Goal: Information Seeking & Learning: Compare options

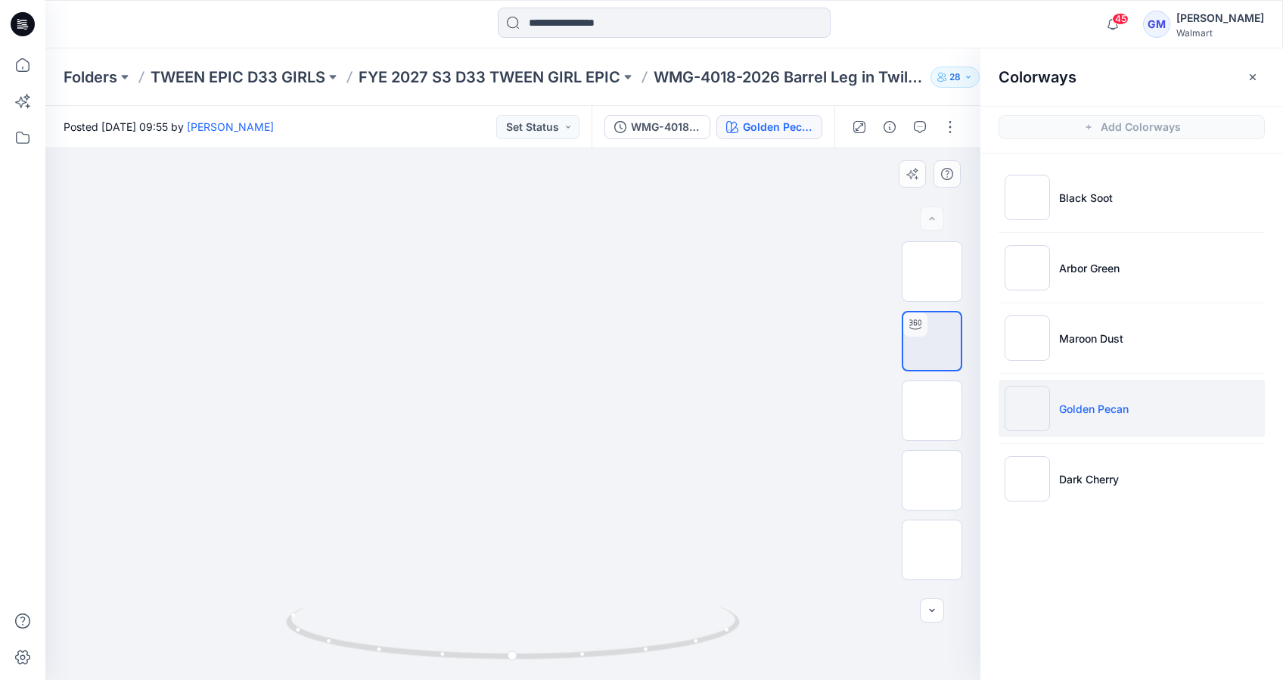
drag, startPoint x: 602, startPoint y: 490, endPoint x: 701, endPoint y: 218, distance: 289.7
drag, startPoint x: 573, startPoint y: 538, endPoint x: 601, endPoint y: 136, distance: 403.3
click at [601, 136] on div "Posted [DATE] 09:55 by [PERSON_NAME] Set Status WMG-4018-2026 Barrel Leg in Twi…" at bounding box center [663, 393] width 1237 height 574
drag, startPoint x: 522, startPoint y: 436, endPoint x: 556, endPoint y: 166, distance: 272.1
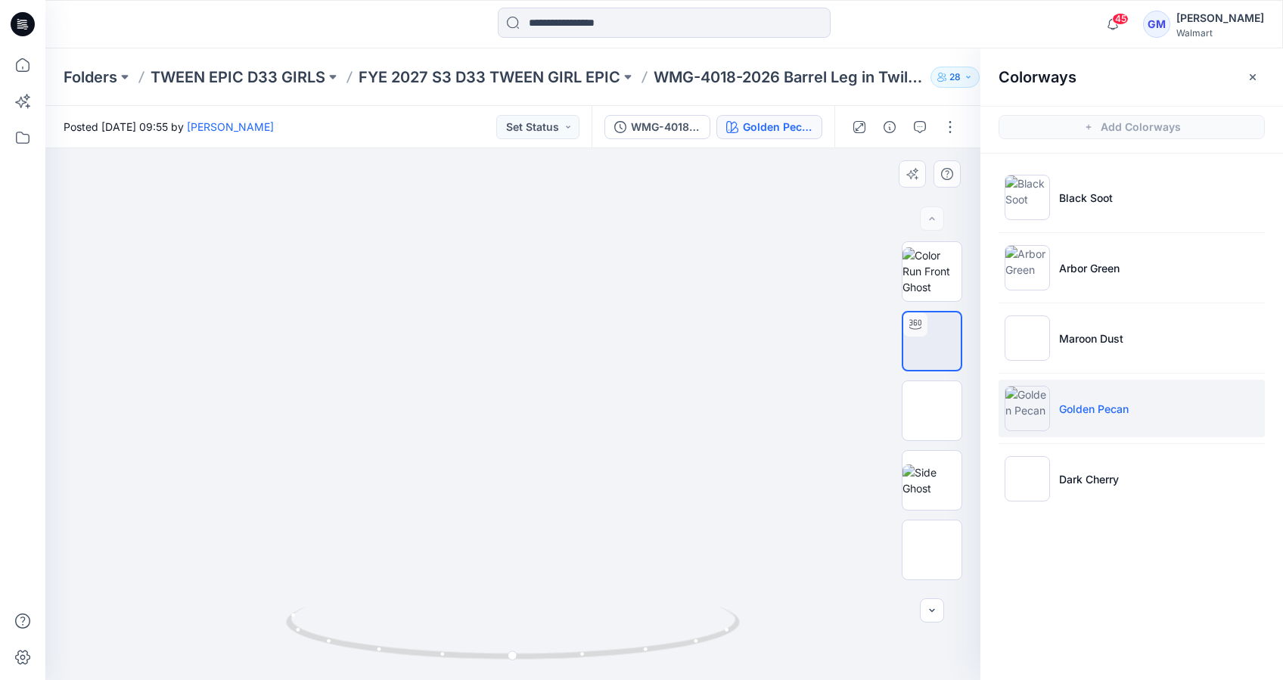
drag, startPoint x: 505, startPoint y: 411, endPoint x: 526, endPoint y: 274, distance: 139.3
drag, startPoint x: 514, startPoint y: 663, endPoint x: 642, endPoint y: 668, distance: 127.9
click at [642, 663] on icon at bounding box center [515, 635] width 458 height 57
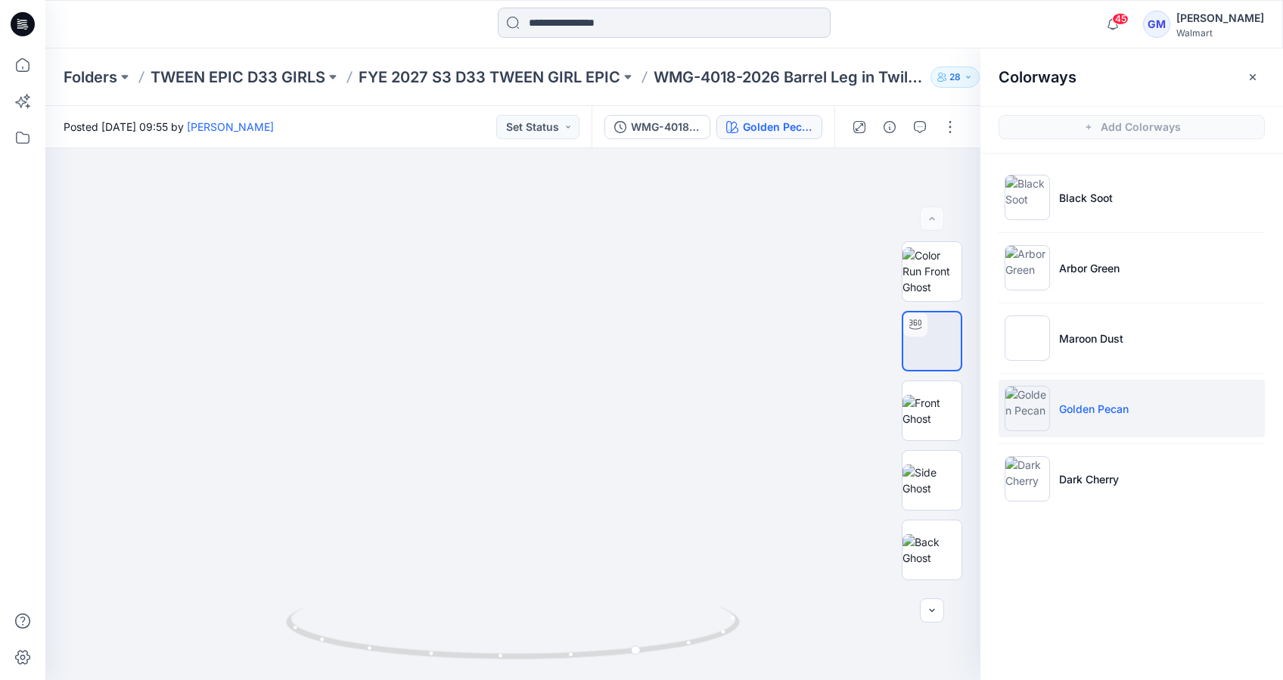
click at [569, 21] on input at bounding box center [664, 23] width 333 height 30
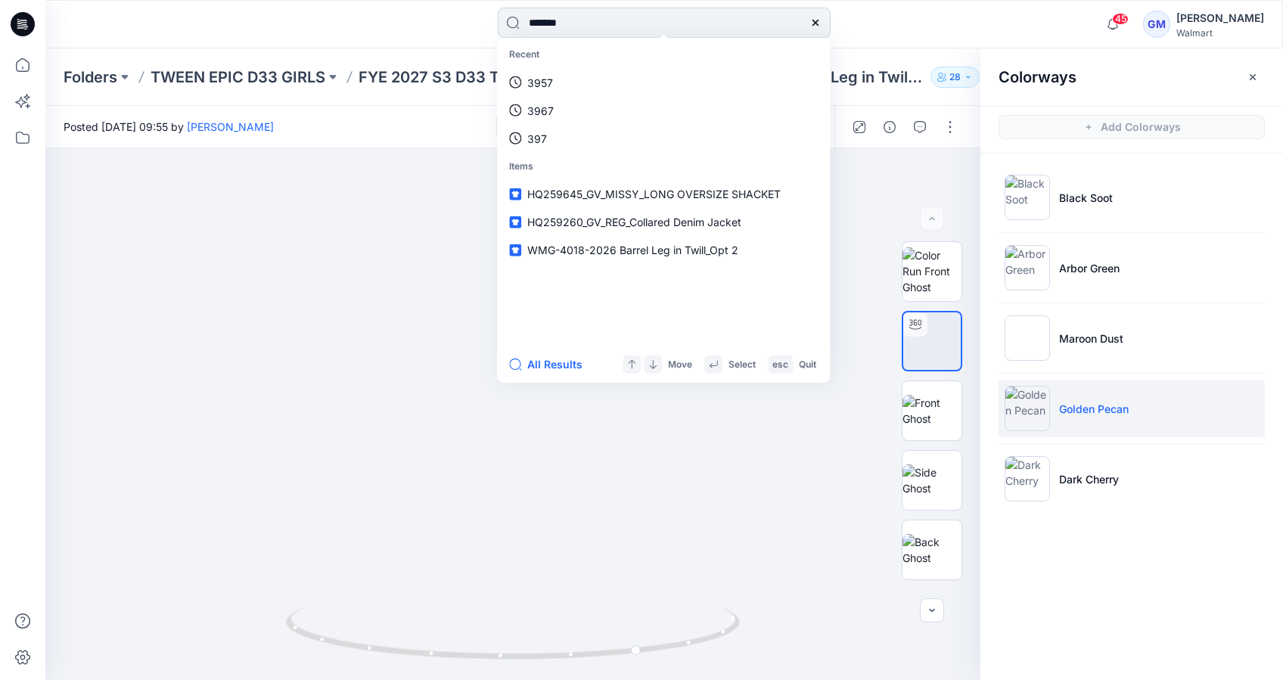
type input "********"
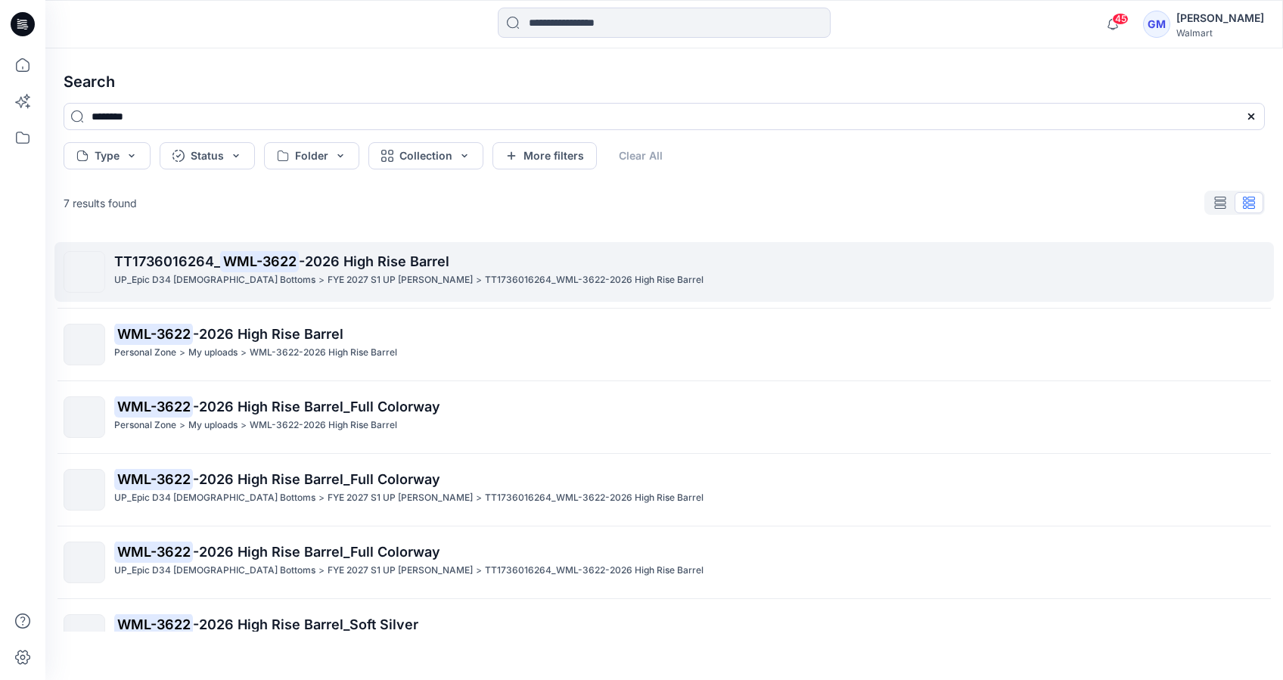
click at [186, 271] on p "TT1736016264_ WML-3622 -2026 High Rise Barrel" at bounding box center [689, 261] width 1150 height 21
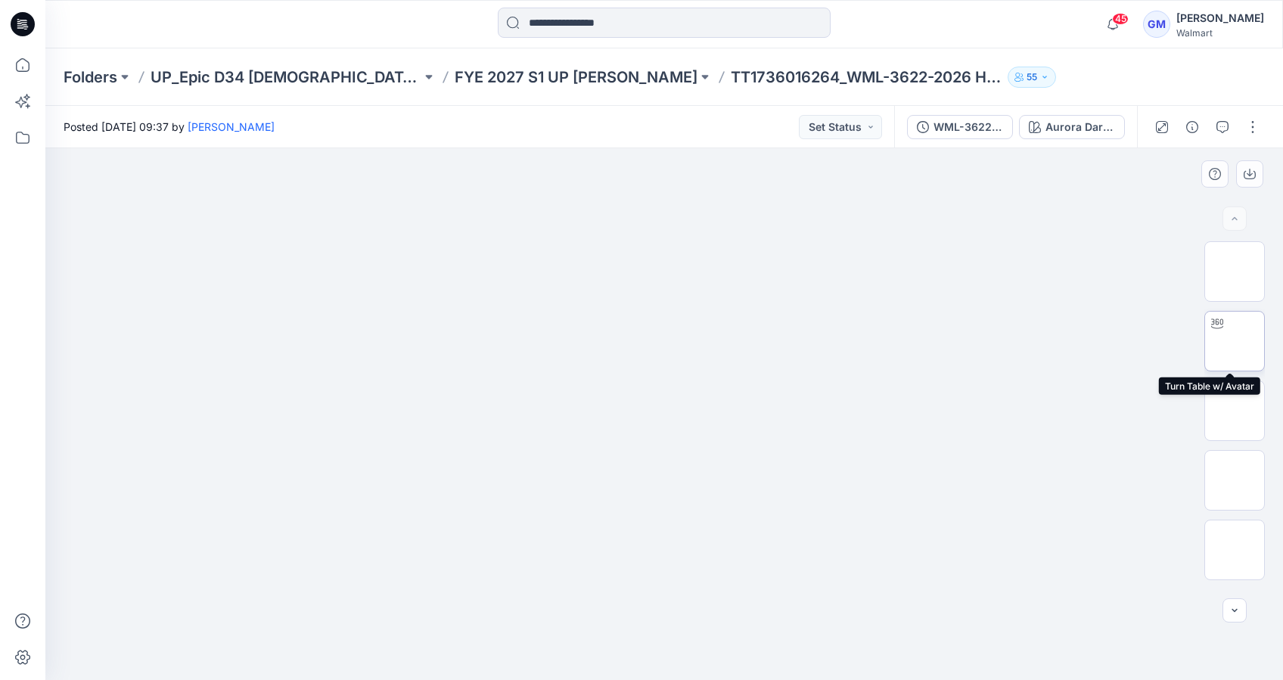
click at [1234, 341] on img at bounding box center [1234, 341] width 0 height 0
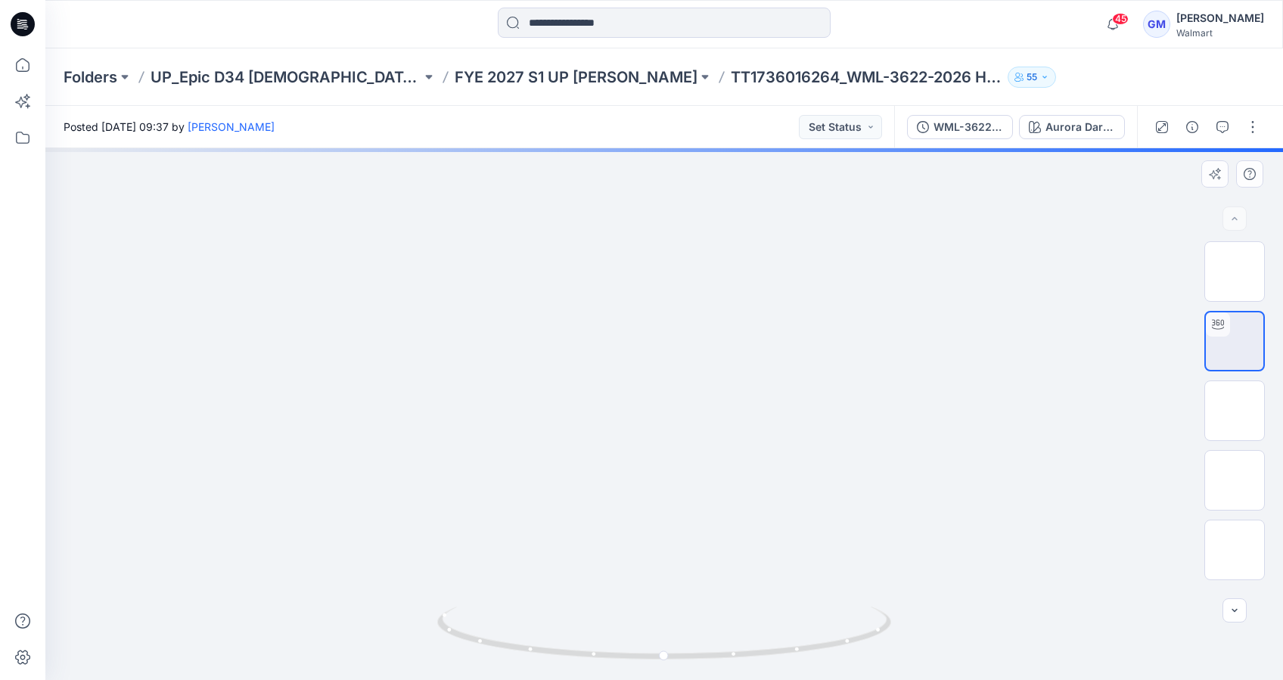
drag, startPoint x: 699, startPoint y: 574, endPoint x: 713, endPoint y: 224, distance: 350.5
drag, startPoint x: 636, startPoint y: 521, endPoint x: 690, endPoint y: 281, distance: 246.6
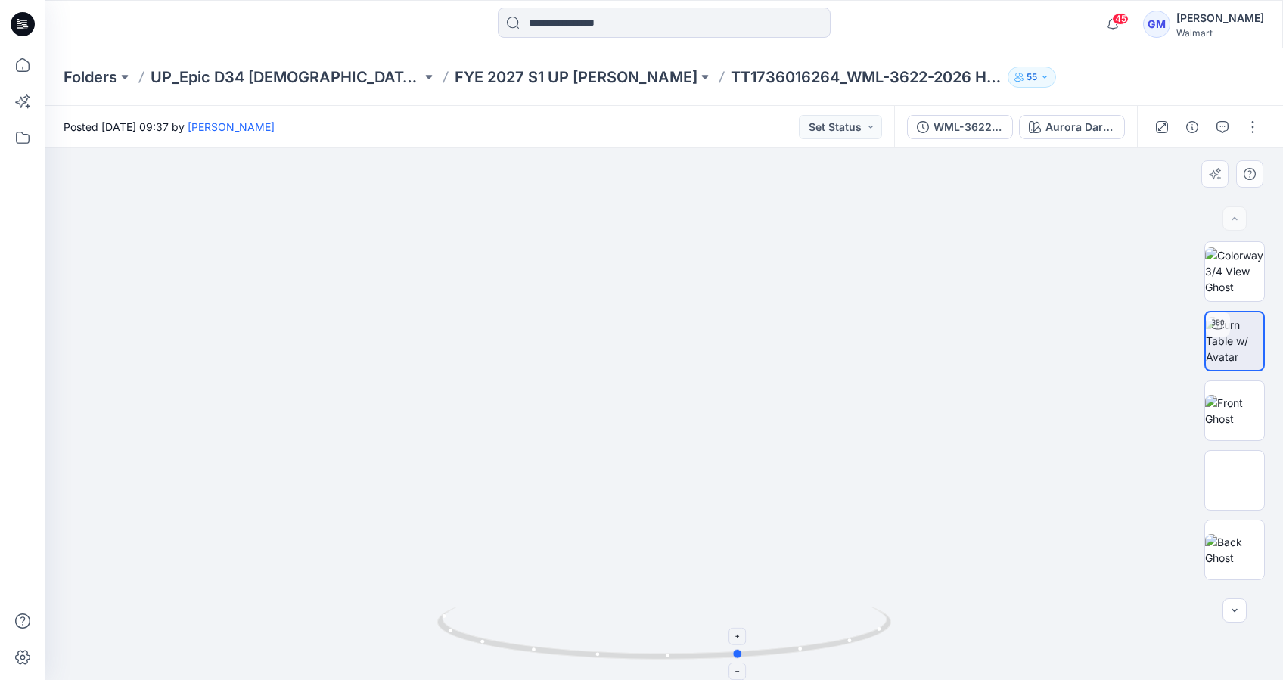
drag, startPoint x: 668, startPoint y: 657, endPoint x: 744, endPoint y: 660, distance: 76.4
click at [744, 660] on icon at bounding box center [666, 635] width 458 height 57
drag, startPoint x: 743, startPoint y: 659, endPoint x: 778, endPoint y: 659, distance: 34.8
click at [778, 659] on icon at bounding box center [666, 635] width 458 height 57
drag, startPoint x: 774, startPoint y: 658, endPoint x: 832, endPoint y: 656, distance: 57.5
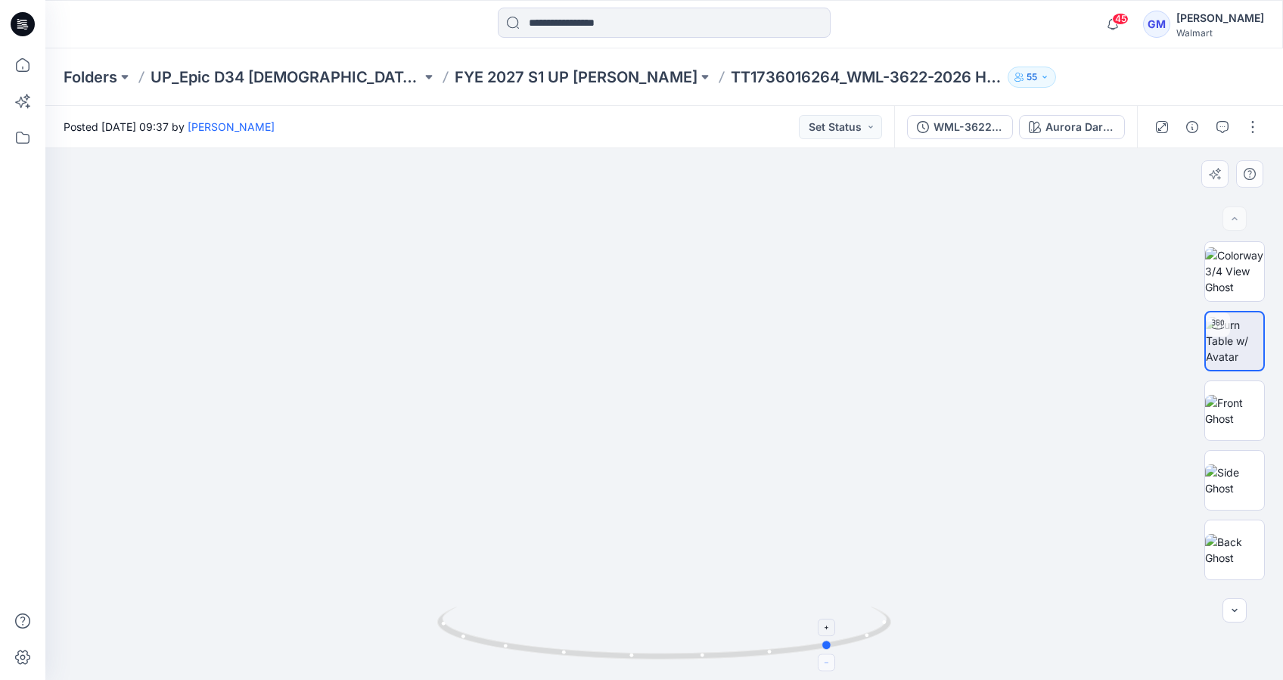
click at [832, 656] on icon at bounding box center [666, 635] width 458 height 57
drag, startPoint x: 824, startPoint y: 648, endPoint x: 764, endPoint y: 652, distance: 59.9
click at [764, 652] on icon at bounding box center [666, 635] width 458 height 57
drag, startPoint x: 771, startPoint y: 655, endPoint x: 814, endPoint y: 656, distance: 42.4
click at [814, 656] on icon at bounding box center [666, 635] width 458 height 57
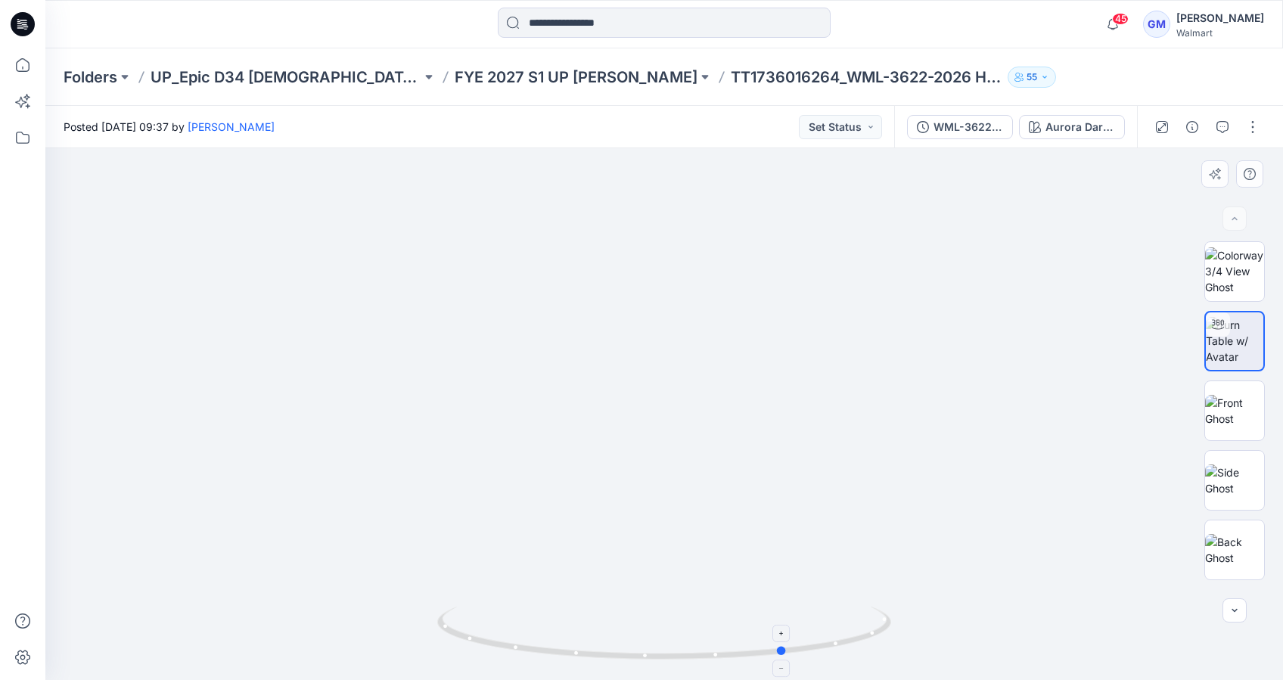
drag, startPoint x: 810, startPoint y: 653, endPoint x: 780, endPoint y: 653, distance: 29.5
click at [780, 653] on icon at bounding box center [666, 635] width 458 height 57
click at [784, 654] on icon at bounding box center [666, 635] width 458 height 57
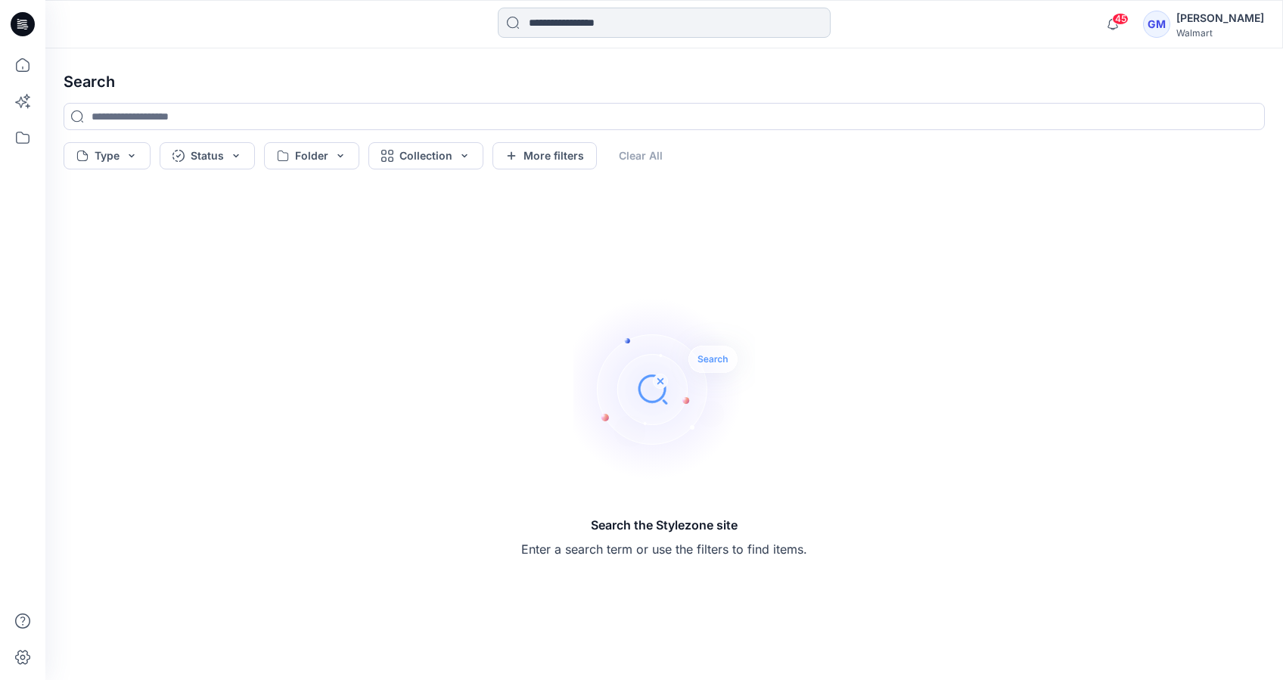
click at [577, 23] on input at bounding box center [664, 23] width 333 height 30
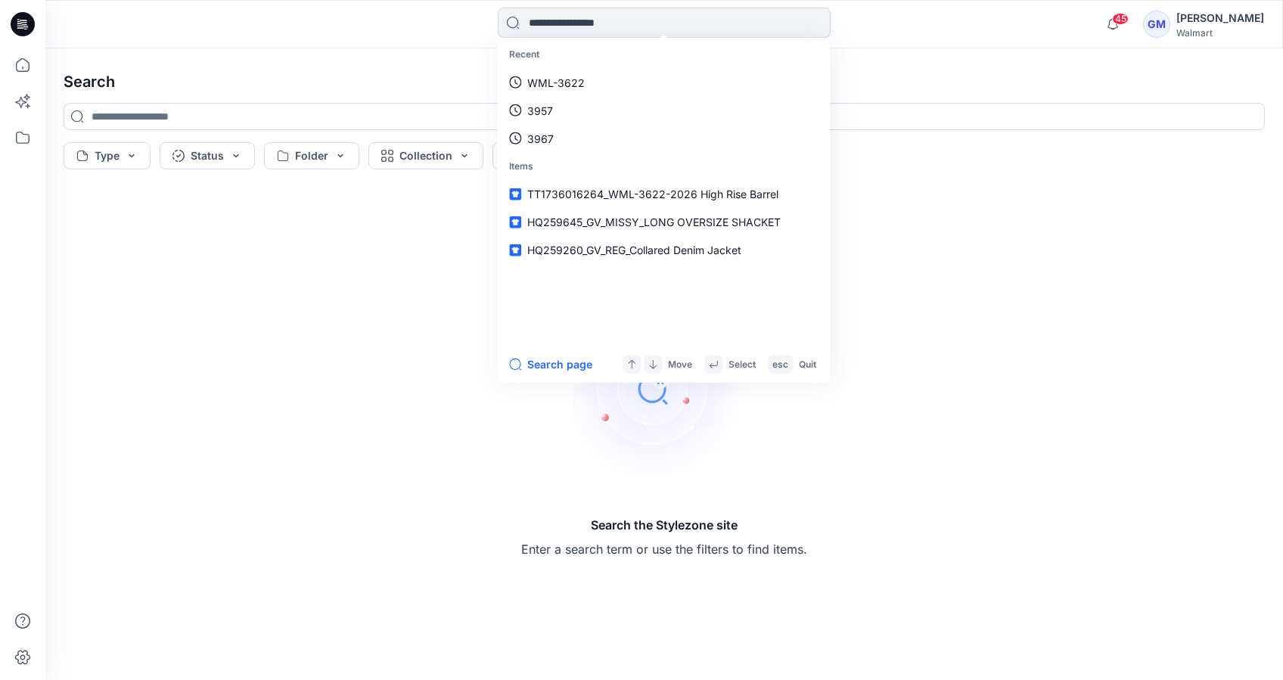
click at [581, 32] on input at bounding box center [664, 23] width 333 height 30
type input "******"
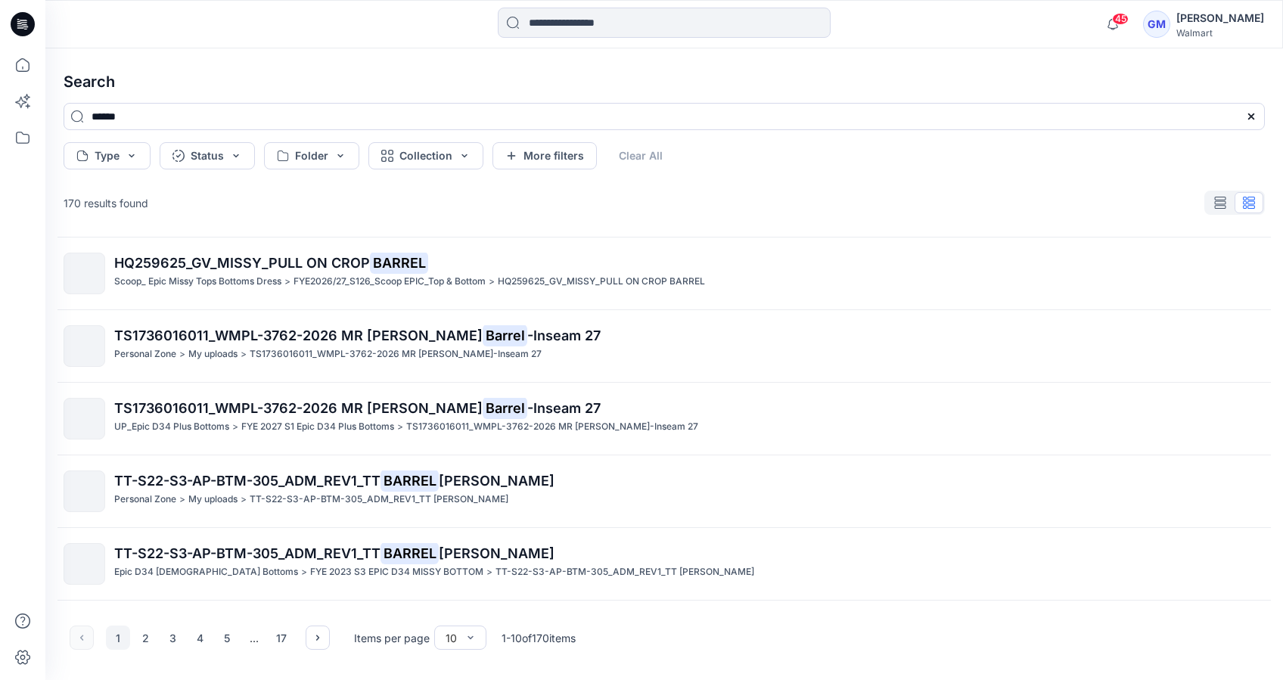
scroll to position [354, 0]
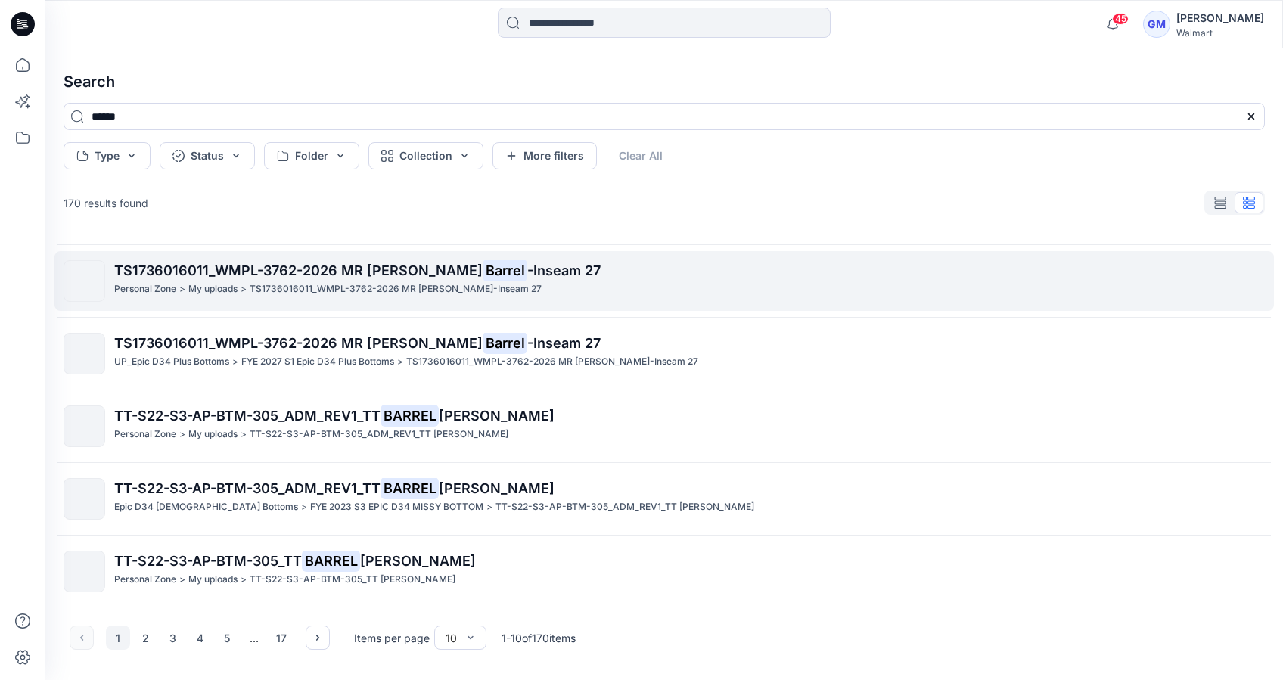
click at [484, 260] on p "TS1736016011_WMPL-3762-2026 MR [PERSON_NAME] -Inseam 27" at bounding box center [689, 270] width 1150 height 21
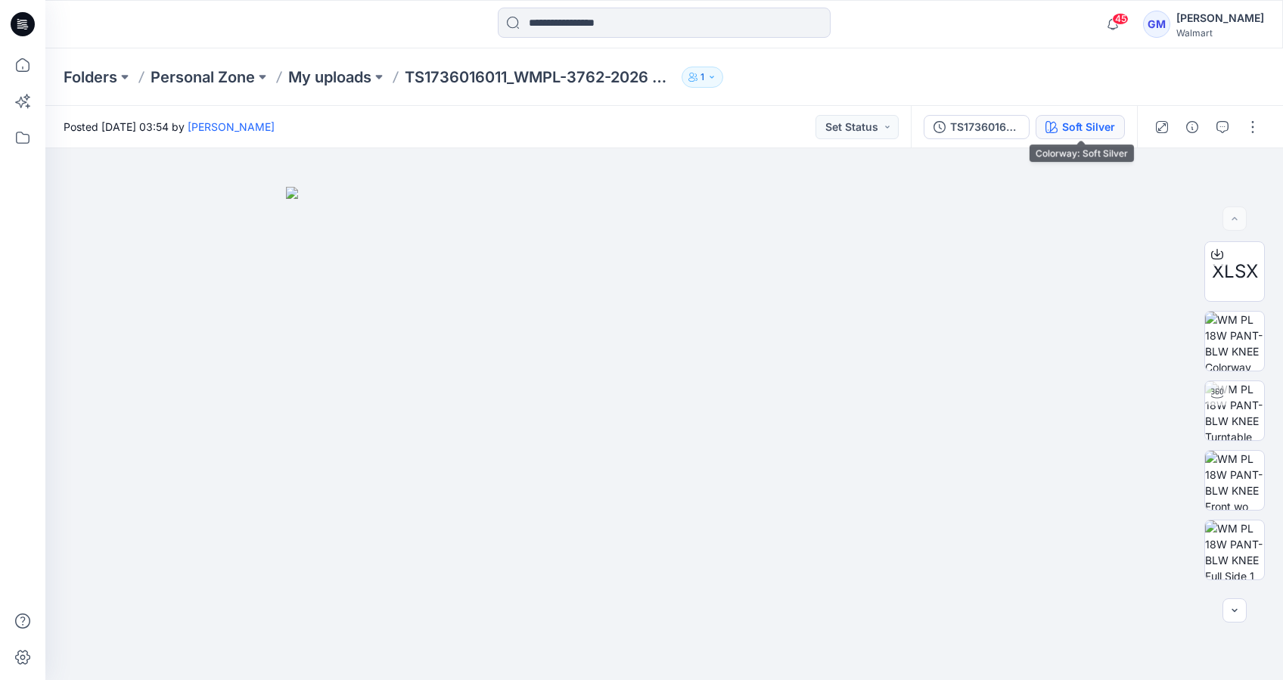
click at [1079, 119] on div "Soft Silver" at bounding box center [1088, 127] width 53 height 17
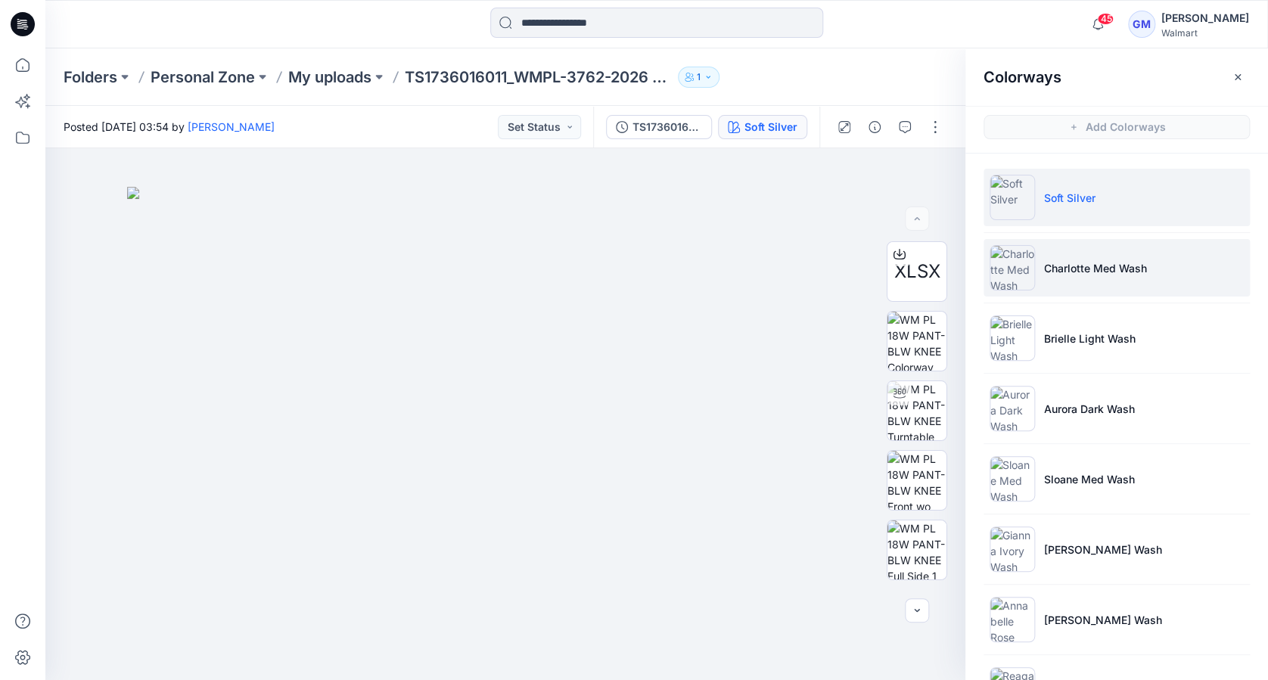
click at [1067, 266] on p "Charlotte Med Wash" at bounding box center [1095, 268] width 103 height 16
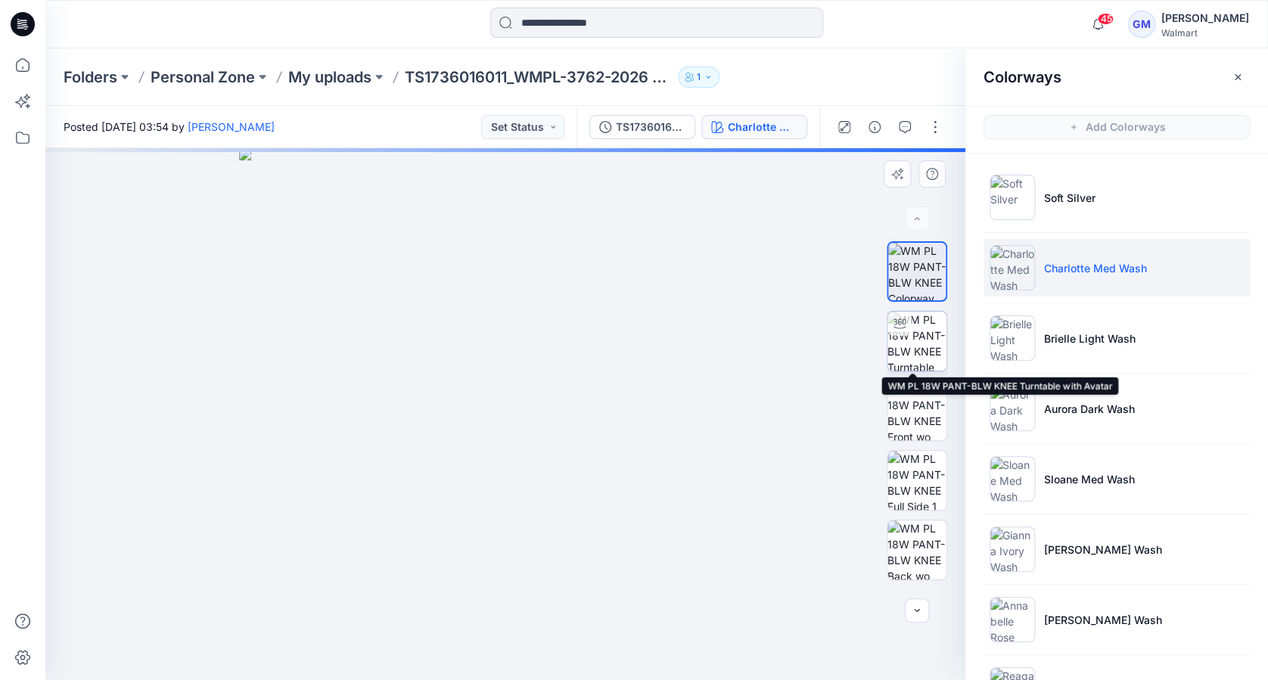
click at [916, 346] on img at bounding box center [916, 341] width 59 height 59
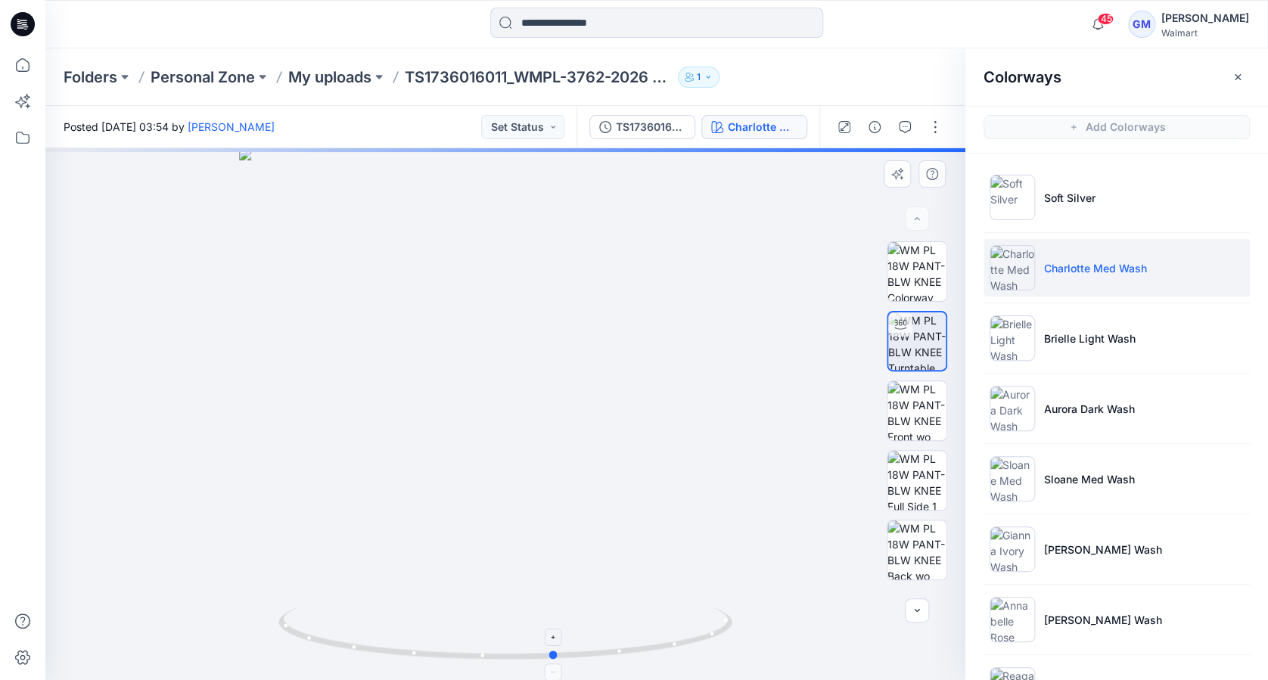
drag, startPoint x: 509, startPoint y: 656, endPoint x: 559, endPoint y: 659, distance: 50.0
click at [559, 659] on icon at bounding box center [507, 635] width 458 height 57
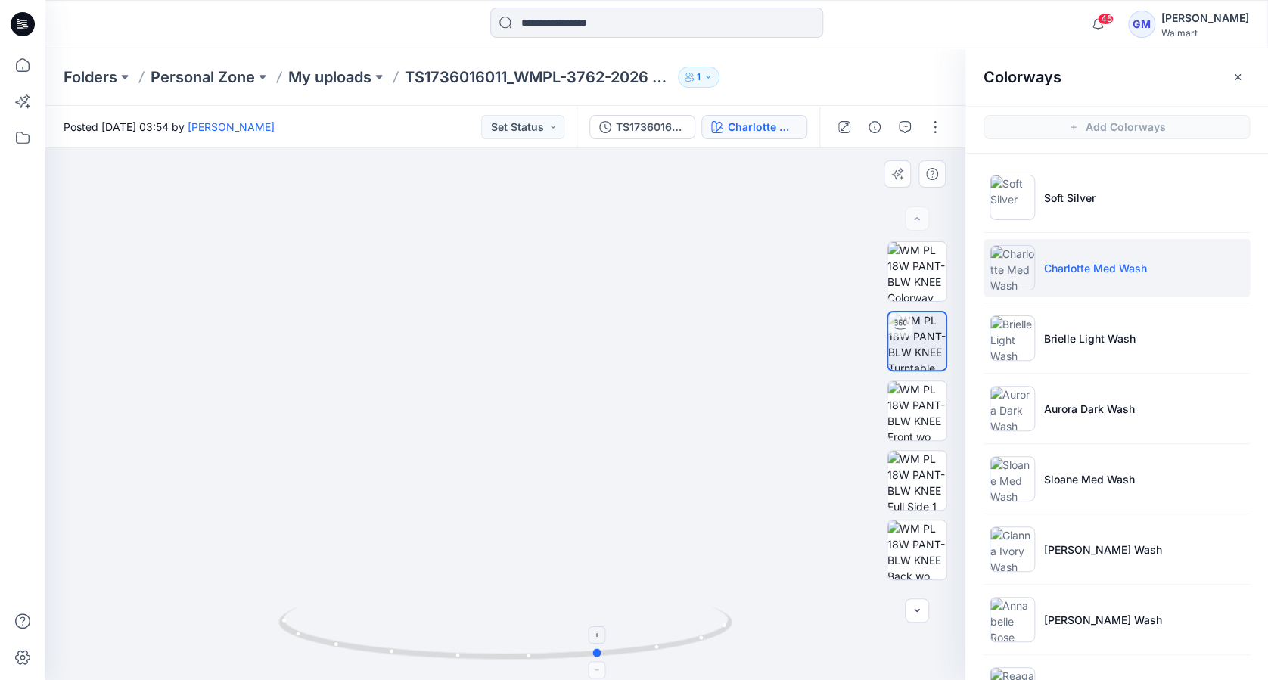
drag, startPoint x: 557, startPoint y: 659, endPoint x: 603, endPoint y: 659, distance: 46.1
click at [603, 659] on icon at bounding box center [507, 635] width 458 height 57
drag, startPoint x: 552, startPoint y: 535, endPoint x: 631, endPoint y: 311, distance: 237.3
click at [631, 311] on img at bounding box center [538, 193] width 1260 height 974
drag, startPoint x: 593, startPoint y: 490, endPoint x: 680, endPoint y: 296, distance: 212.9
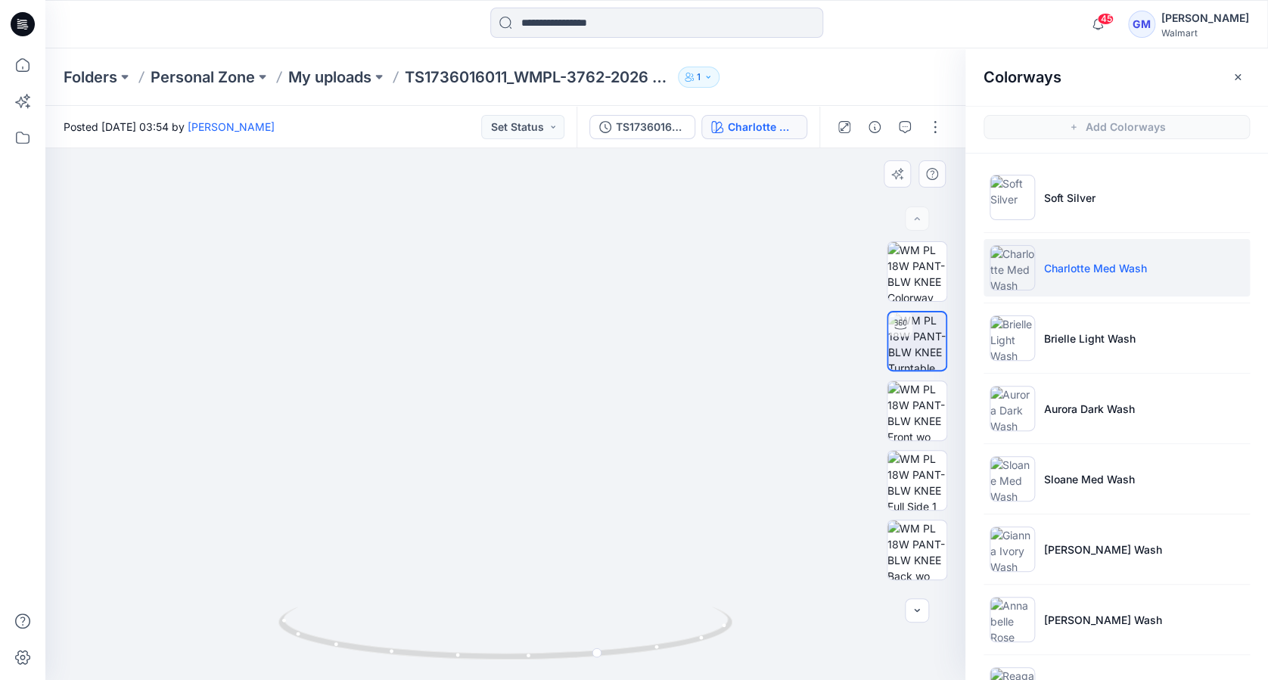
click at [680, 296] on img at bounding box center [669, 50] width 1260 height 1260
drag, startPoint x: 600, startPoint y: 654, endPoint x: 619, endPoint y: 653, distance: 19.7
click at [619, 653] on circle at bounding box center [617, 651] width 9 height 9
drag, startPoint x: 608, startPoint y: 651, endPoint x: 619, endPoint y: 650, distance: 10.7
click at [619, 650] on icon at bounding box center [507, 635] width 458 height 57
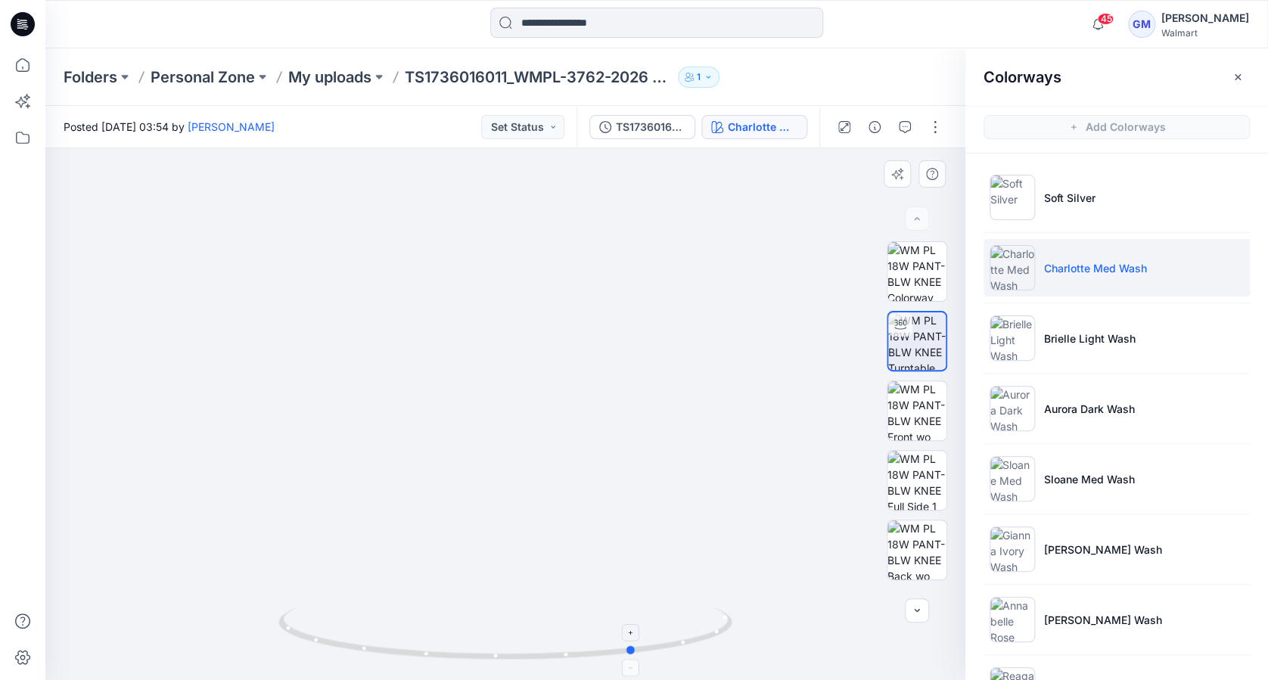
click at [623, 650] on icon at bounding box center [507, 635] width 458 height 57
drag, startPoint x: 637, startPoint y: 653, endPoint x: 628, endPoint y: 654, distance: 9.2
click at [628, 654] on icon at bounding box center [507, 635] width 458 height 57
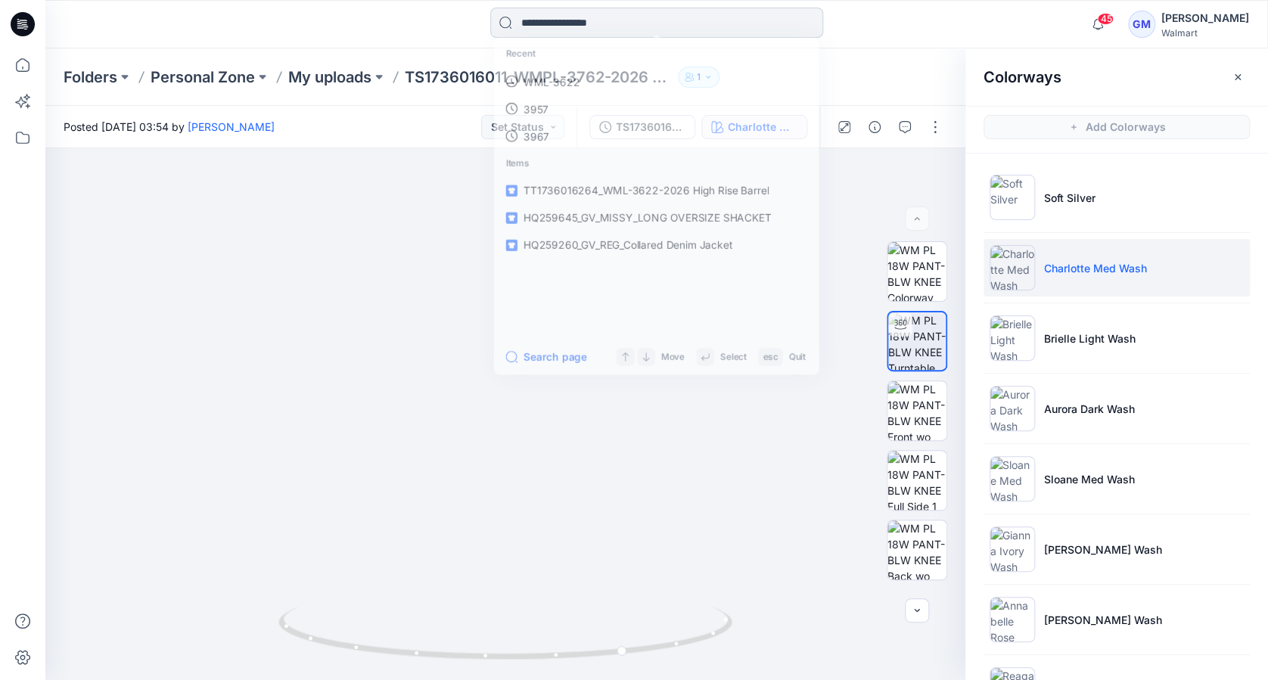
click at [585, 22] on input at bounding box center [656, 23] width 333 height 30
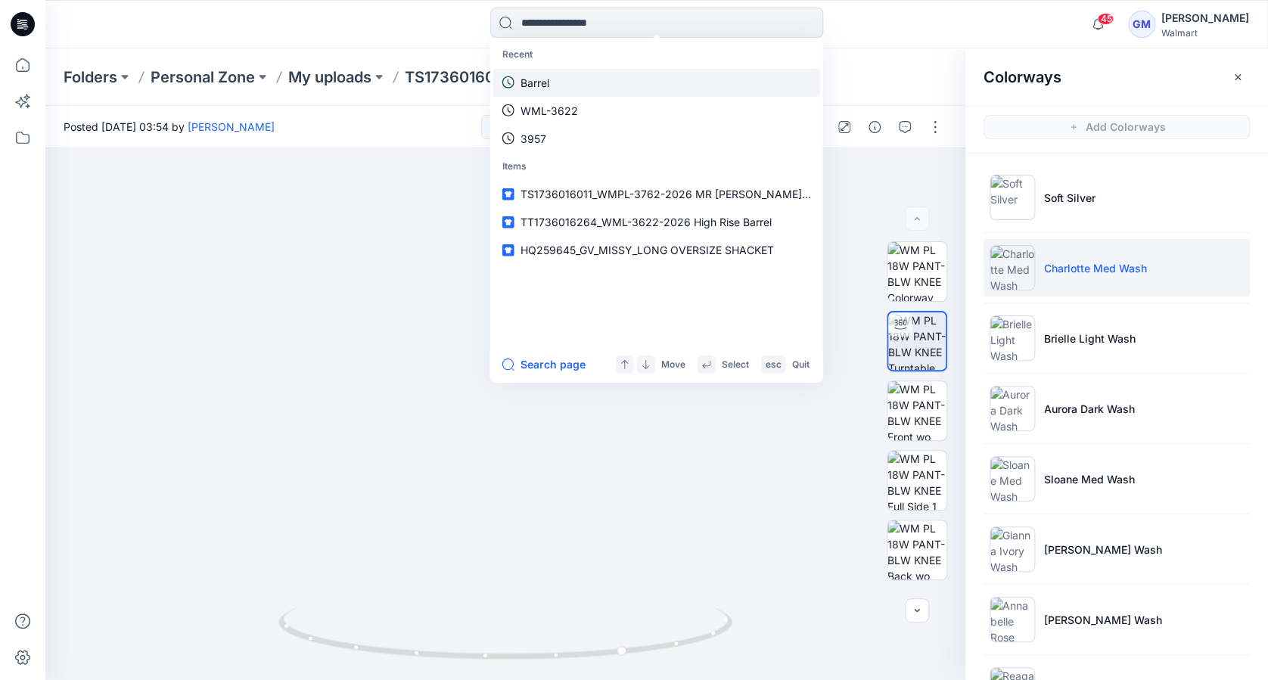
click at [544, 85] on p "Barrel" at bounding box center [534, 82] width 29 height 16
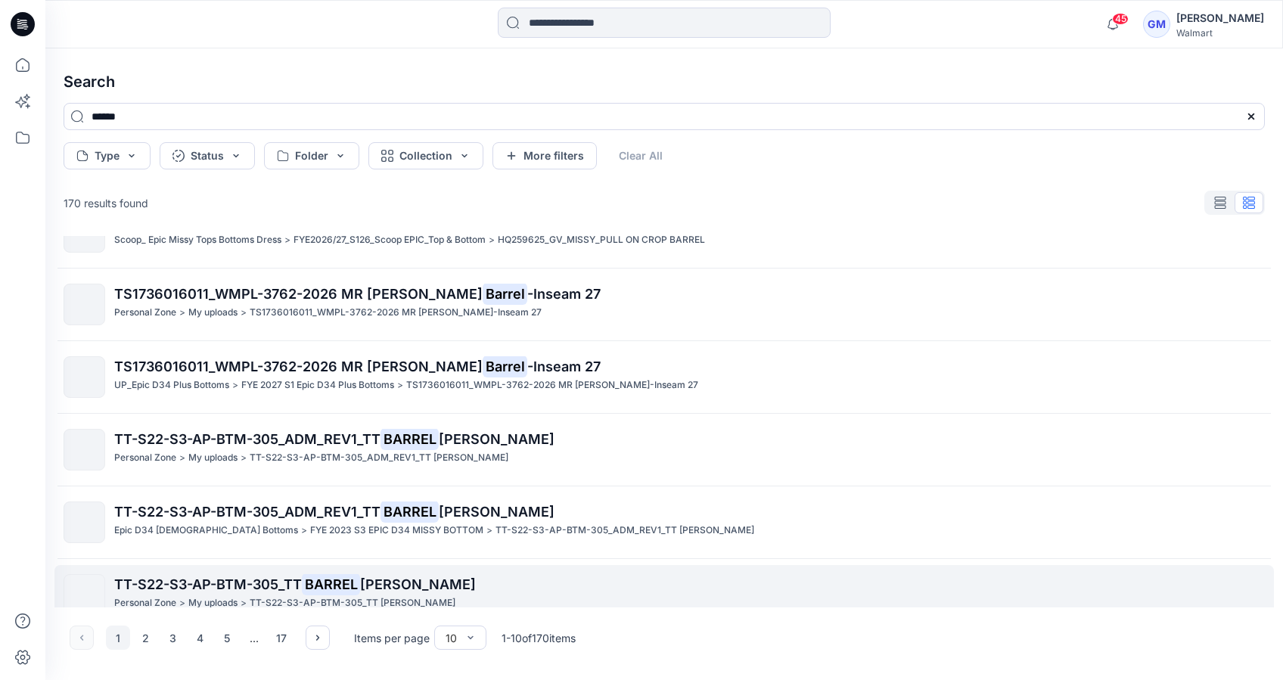
scroll to position [354, 0]
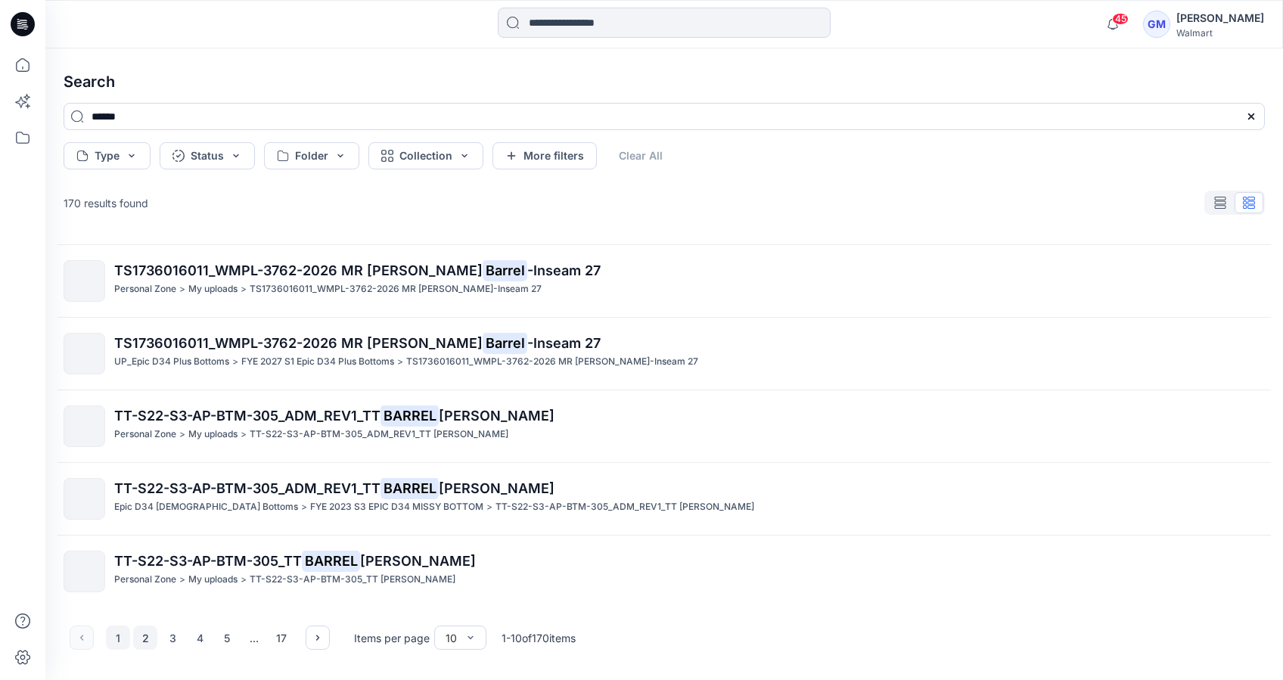
click at [143, 639] on button "2" at bounding box center [145, 637] width 24 height 24
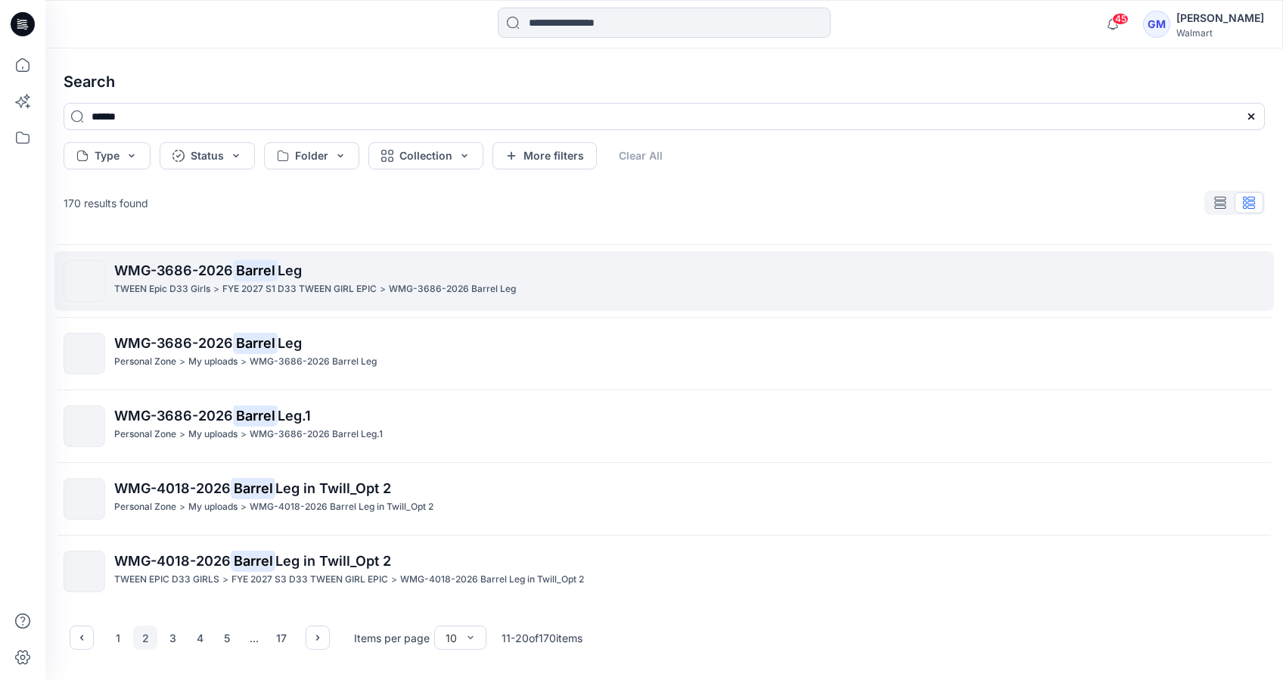
click at [248, 275] on mark "Barrel" at bounding box center [255, 269] width 45 height 21
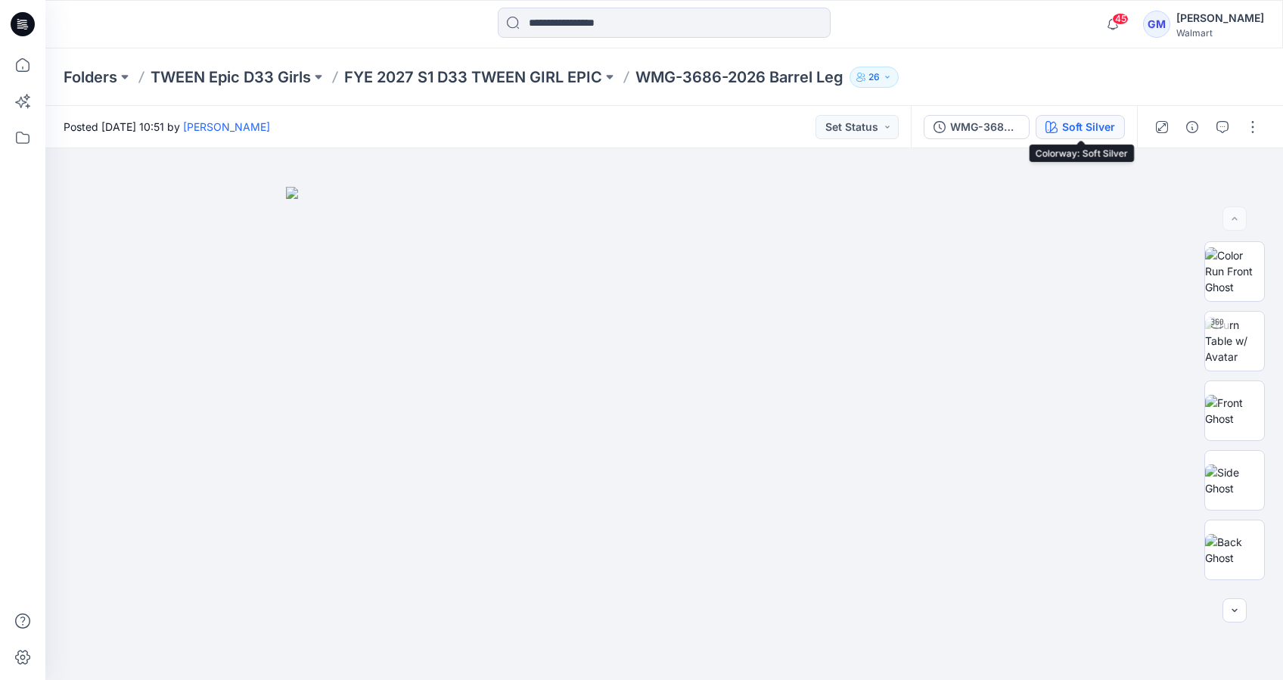
click at [1091, 126] on div "Soft Silver" at bounding box center [1088, 127] width 53 height 17
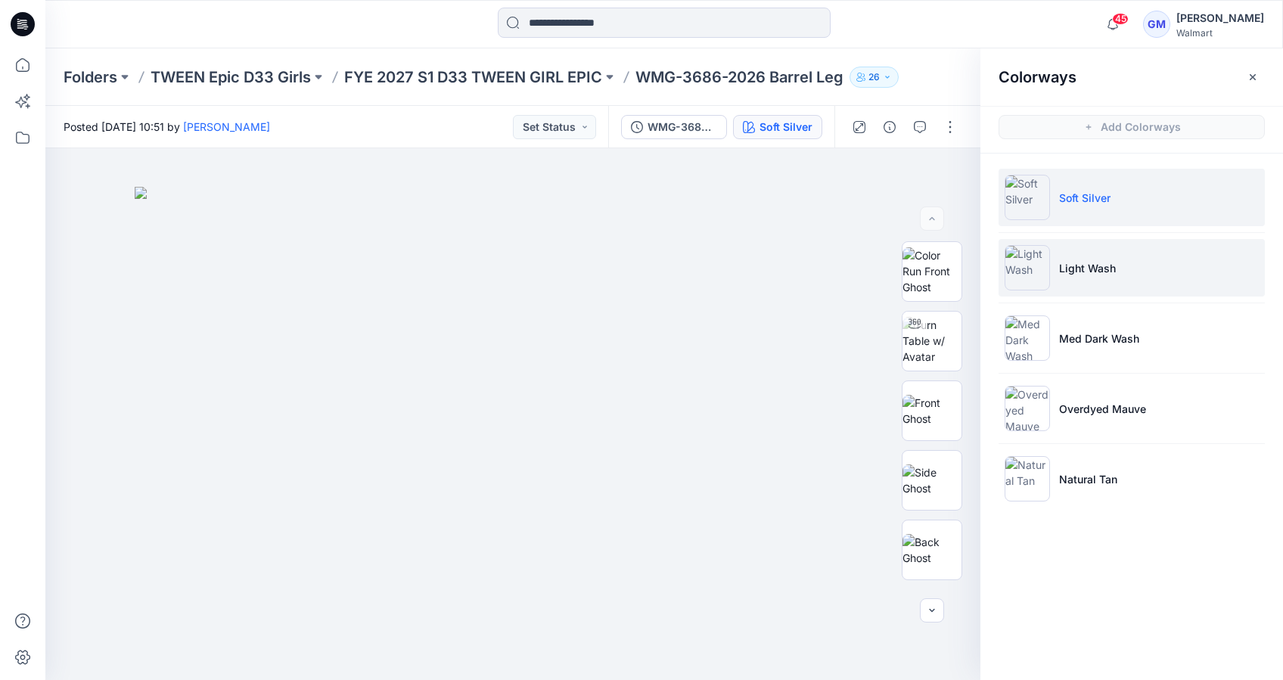
click at [1032, 264] on img at bounding box center [1026, 267] width 45 height 45
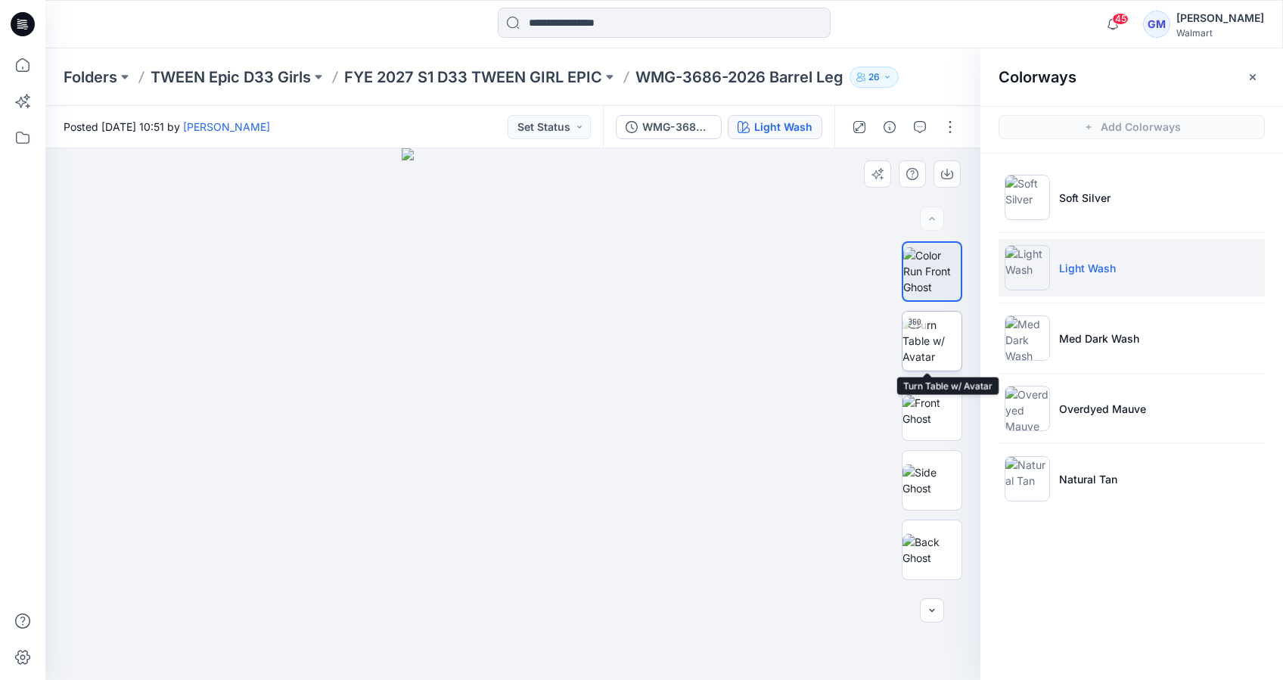
click at [916, 336] on img at bounding box center [931, 341] width 59 height 48
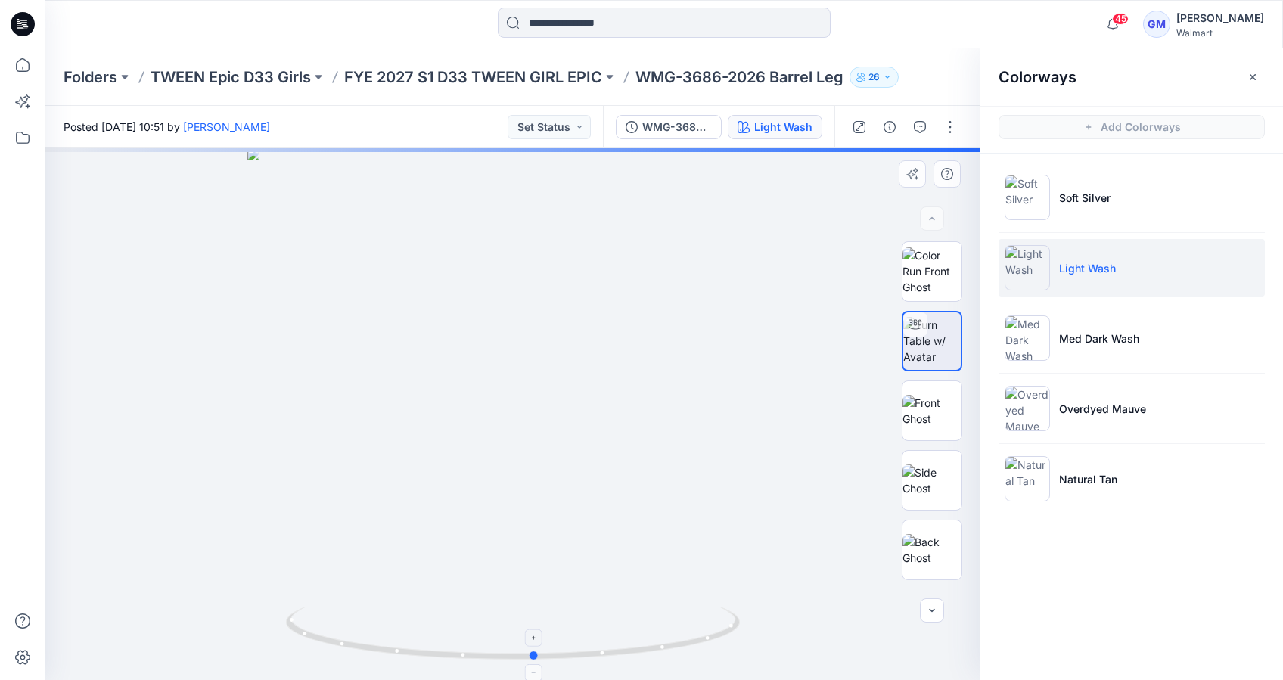
drag, startPoint x: 517, startPoint y: 659, endPoint x: 539, endPoint y: 660, distance: 22.7
click at [539, 660] on icon at bounding box center [515, 635] width 458 height 57
drag, startPoint x: 545, startPoint y: 535, endPoint x: 593, endPoint y: 339, distance: 202.5
click at [593, 339] on div at bounding box center [512, 414] width 935 height 532
drag, startPoint x: 561, startPoint y: 562, endPoint x: 634, endPoint y: 396, distance: 180.8
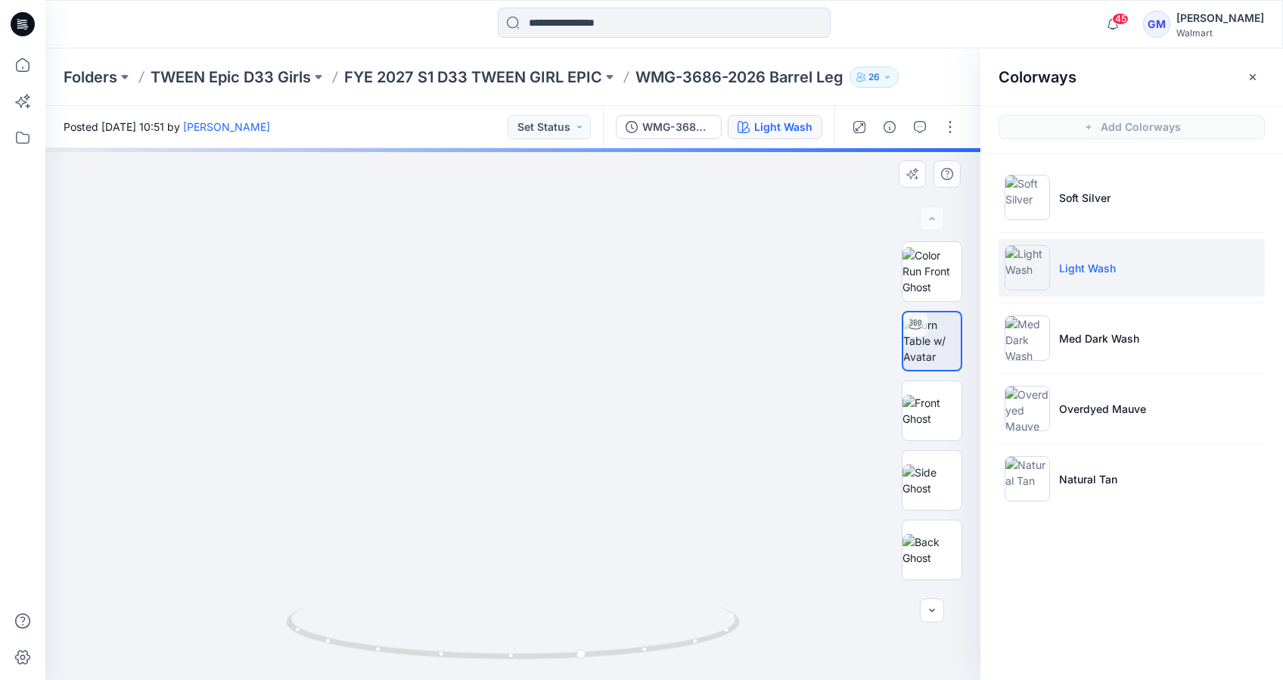
click at [639, 253] on img at bounding box center [520, 204] width 951 height 951
drag, startPoint x: 597, startPoint y: 466, endPoint x: 611, endPoint y: 364, distance: 103.0
click at [622, 317] on img at bounding box center [520, 204] width 951 height 951
drag, startPoint x: 582, startPoint y: 656, endPoint x: 619, endPoint y: 654, distance: 36.3
click at [619, 654] on circle at bounding box center [617, 651] width 9 height 9
